Goal: Obtain resource: Download file/media

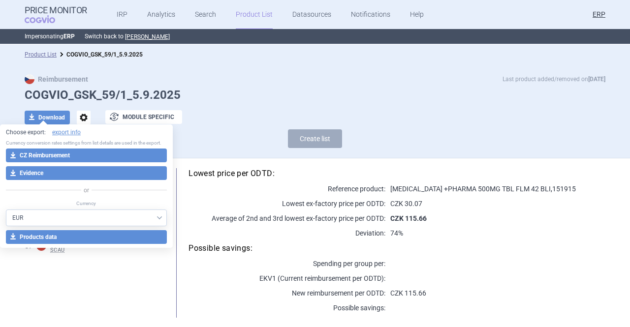
select select "EUR"
click at [253, 13] on link "Product List" at bounding box center [254, 15] width 37 height 30
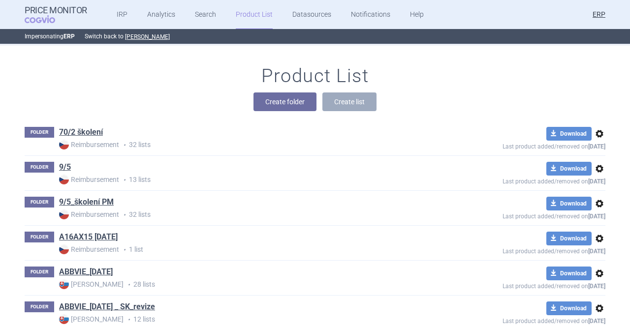
scroll to position [13105, 0]
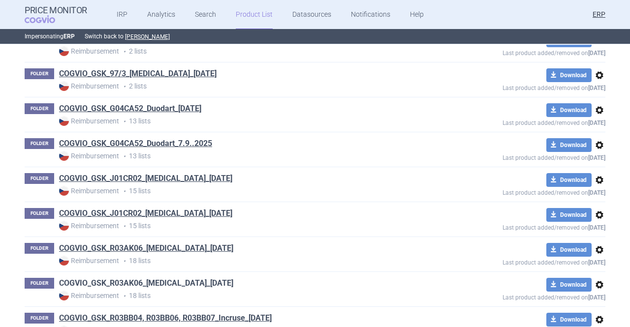
click at [200, 278] on link "COGVIO_GSK_R03AK06_[MEDICAL_DATA]_[DATE]" at bounding box center [146, 283] width 174 height 11
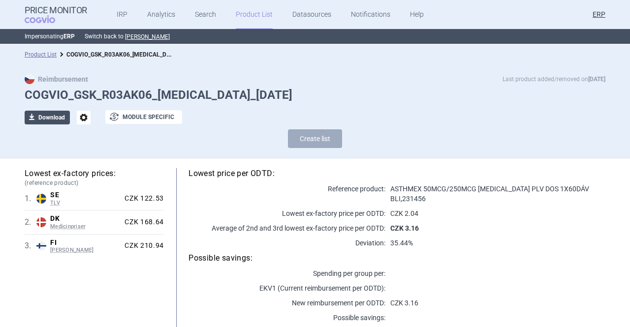
click at [53, 123] on button "download Download" at bounding box center [47, 118] width 45 height 14
select select "EUR"
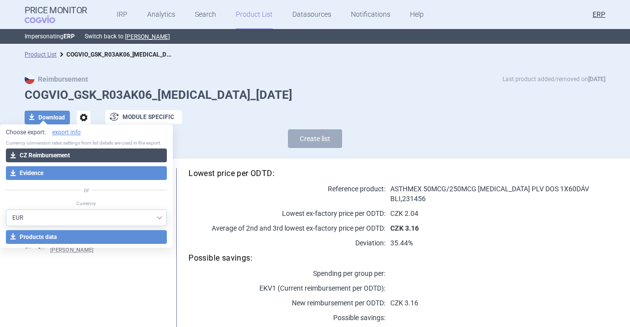
click at [60, 154] on button "download CZ Reimbursement" at bounding box center [86, 156] width 161 height 14
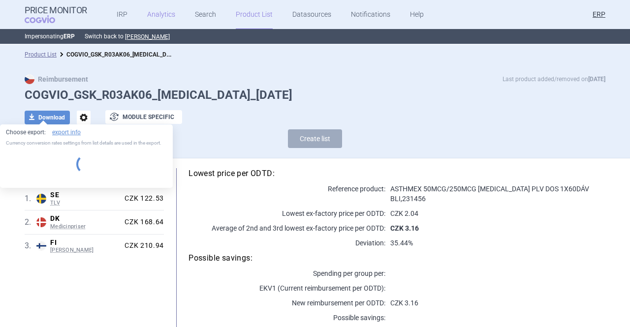
select select "EUR"
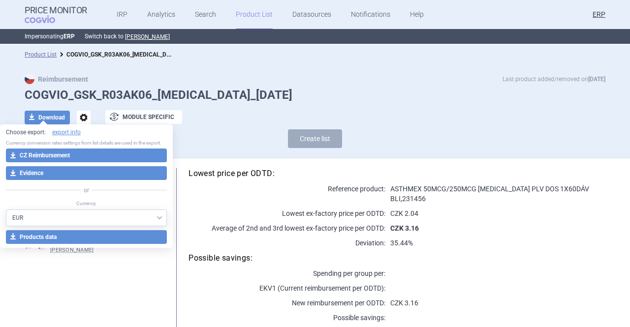
click at [222, 130] on div "Create list" at bounding box center [315, 141] width 580 height 24
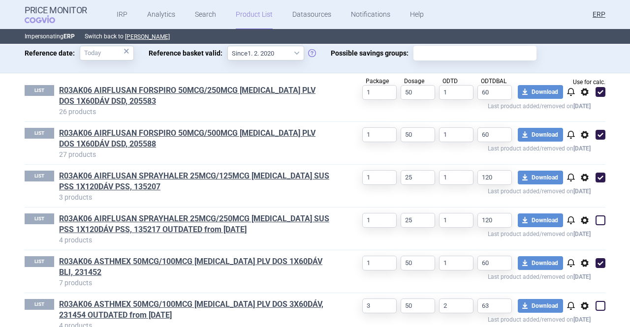
scroll to position [316, 0]
click at [600, 88] on span at bounding box center [600, 93] width 10 height 10
checkbox input "false"
click at [597, 130] on span at bounding box center [600, 135] width 10 height 10
checkbox input "false"
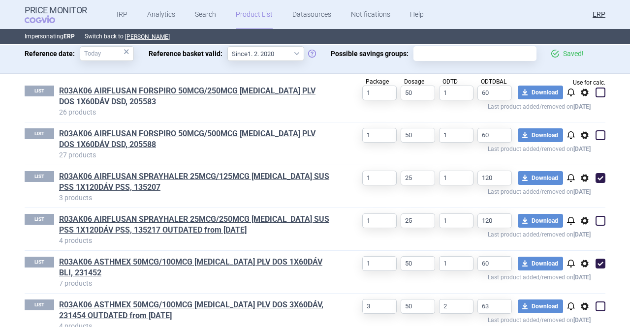
click at [599, 173] on span at bounding box center [600, 178] width 15 height 15
checkbox input "false"
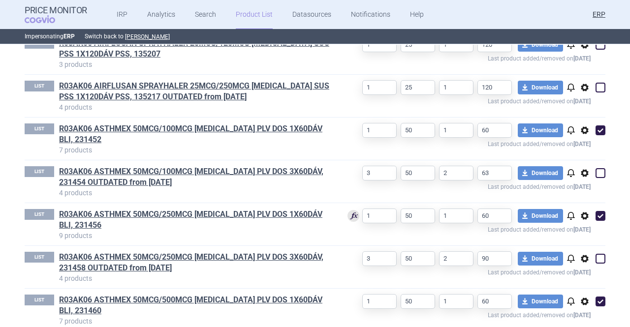
scroll to position [450, 0]
click at [595, 211] on span at bounding box center [600, 216] width 10 height 10
checkbox input "false"
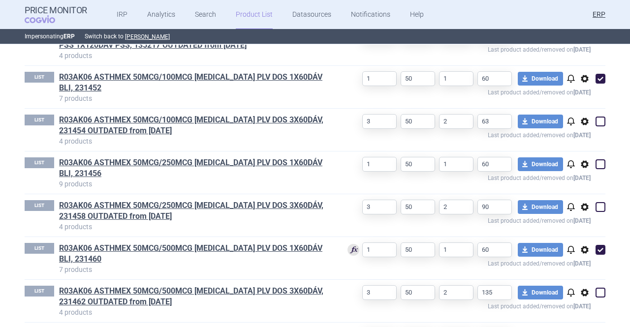
scroll to position [510, 0]
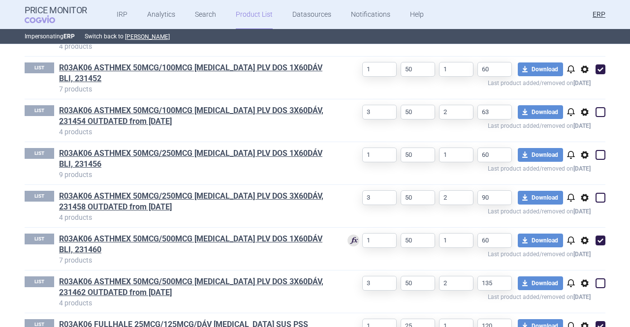
click at [597, 236] on span at bounding box center [600, 241] width 10 height 10
checkbox input "false"
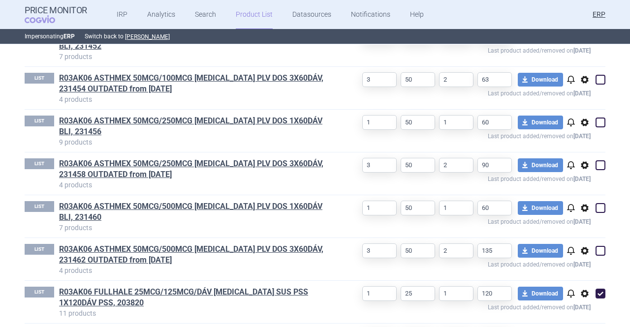
scroll to position [581, 0]
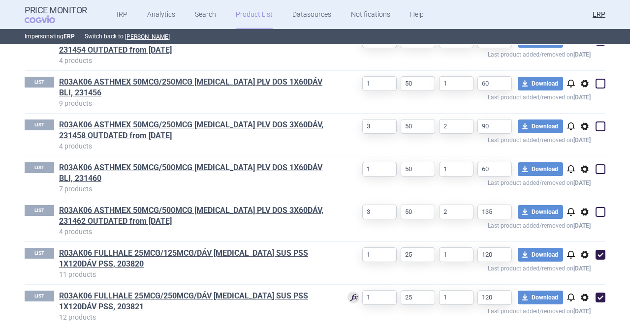
click at [596, 250] on span at bounding box center [600, 255] width 10 height 10
checkbox input "false"
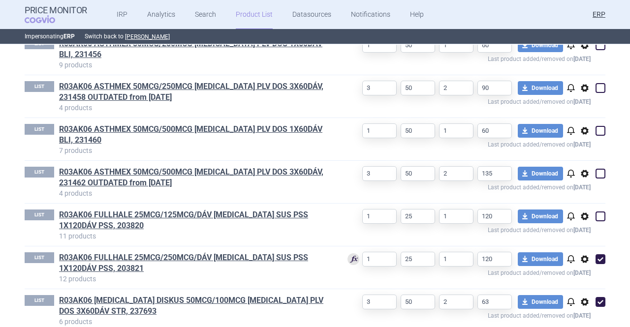
scroll to position [646, 0]
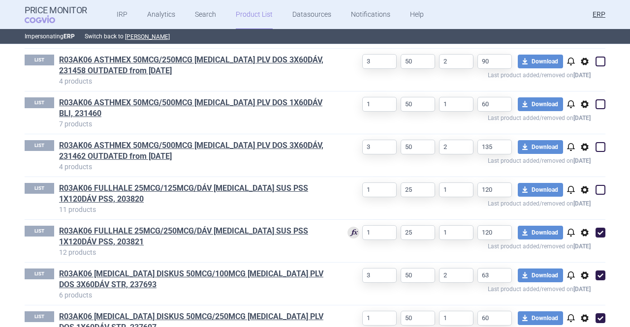
click at [596, 228] on span at bounding box center [600, 233] width 10 height 10
checkbox input "false"
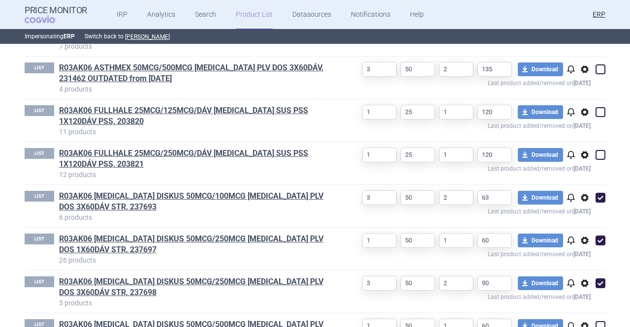
scroll to position [725, 0]
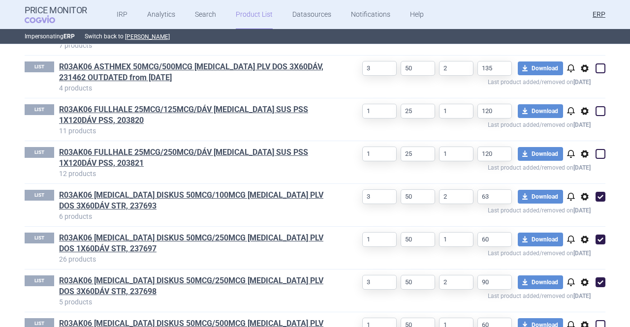
click at [597, 235] on span at bounding box center [600, 240] width 10 height 10
checkbox input "false"
click at [599, 277] on span at bounding box center [600, 282] width 10 height 10
checkbox input "false"
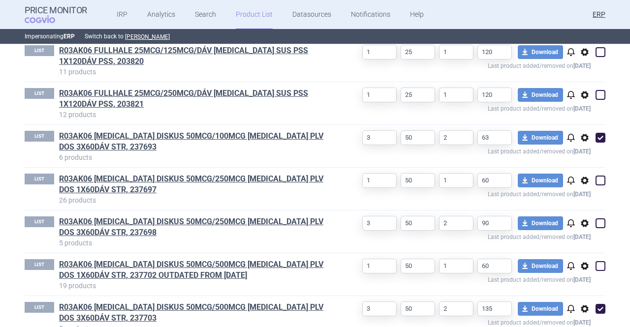
scroll to position [785, 0]
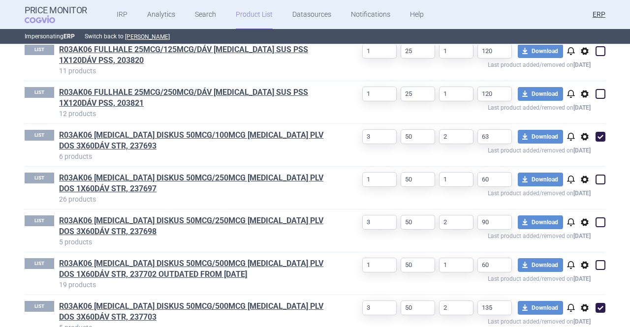
click at [600, 303] on span at bounding box center [600, 308] width 10 height 10
checkbox input "false"
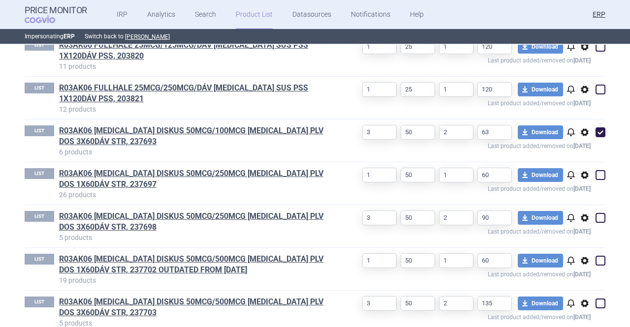
scroll to position [821, 0]
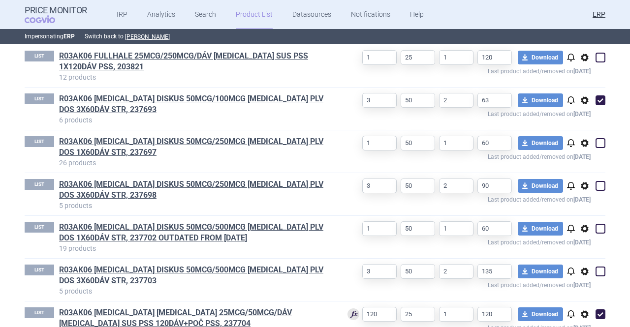
click at [598, 309] on span at bounding box center [600, 314] width 10 height 10
checkbox input "false"
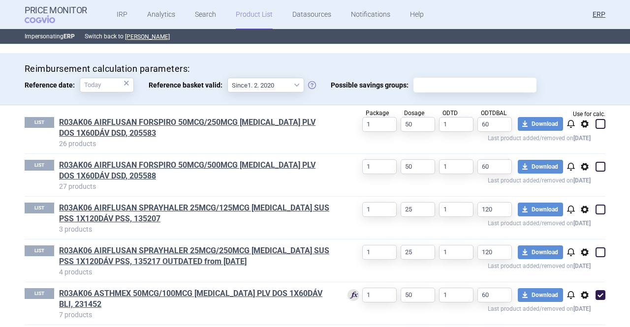
scroll to position [283, 0]
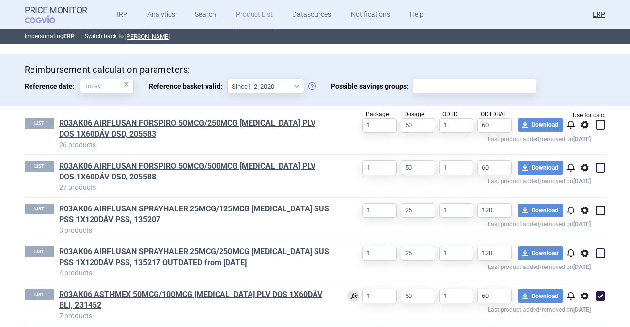
click at [597, 163] on span at bounding box center [600, 168] width 10 height 10
checkbox input "true"
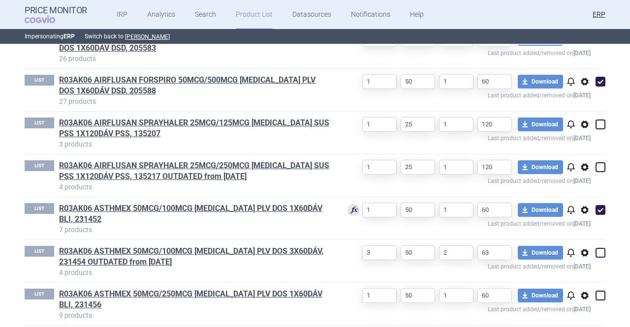
scroll to position [370, 0]
click at [602, 202] on span at bounding box center [600, 209] width 15 height 15
checkbox input "false"
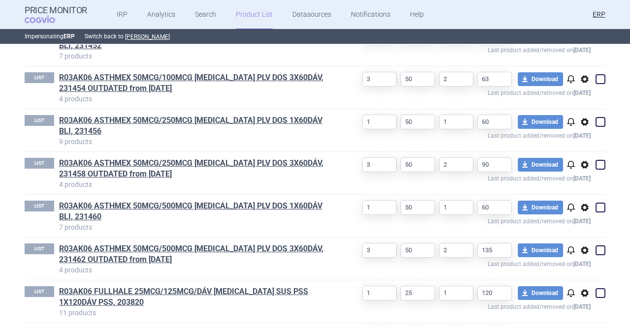
scroll to position [544, 0]
click at [597, 202] on span at bounding box center [600, 207] width 10 height 10
checkbox input "true"
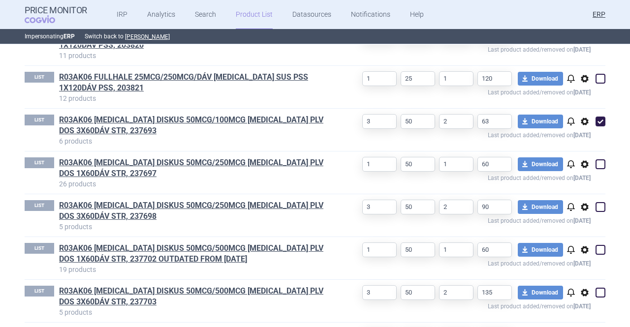
scroll to position [812, 0]
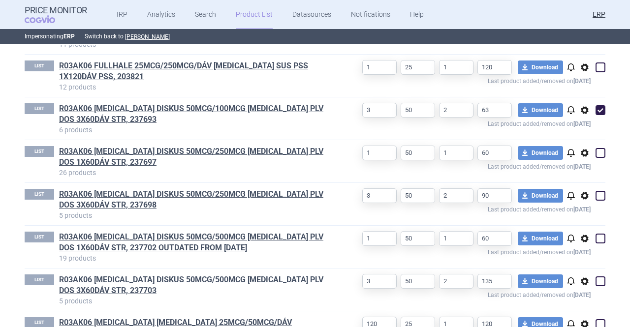
click at [599, 276] on span at bounding box center [600, 281] width 10 height 10
checkbox input "true"
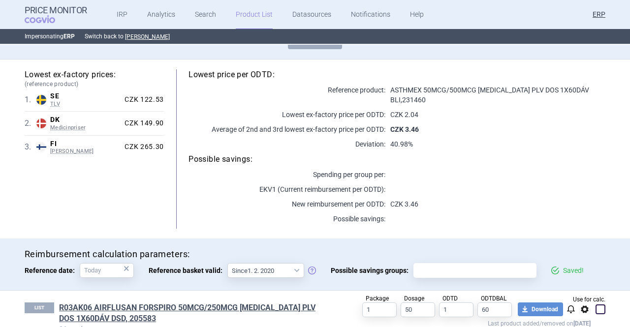
scroll to position [0, 0]
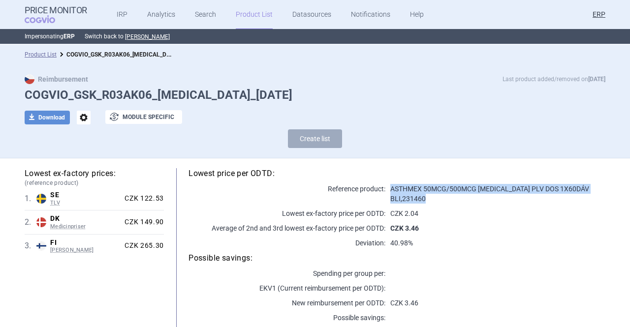
drag, startPoint x: 387, startPoint y: 189, endPoint x: 592, endPoint y: 185, distance: 205.6
click at [592, 185] on p "ASTHMEX 50MCG/500MCG [MEDICAL_DATA] PLV DOS 1X60DÁV BLI , 231460" at bounding box center [495, 194] width 220 height 20
copy p "ASTHMEX 50MCG/500MCG [MEDICAL_DATA] PLV DOS 1X60DÁV BLI , 231460"
